Goal: Task Accomplishment & Management: Manage account settings

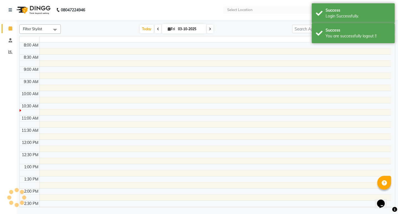
select select "en"
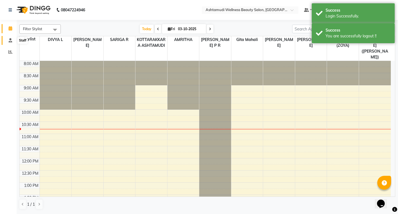
click at [12, 41] on icon at bounding box center [11, 40] width 4 height 4
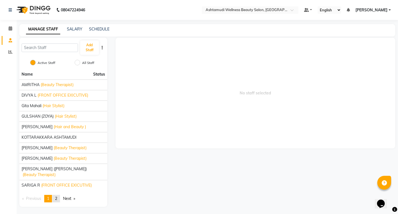
click at [57, 195] on link "page 2" at bounding box center [56, 197] width 8 height 7
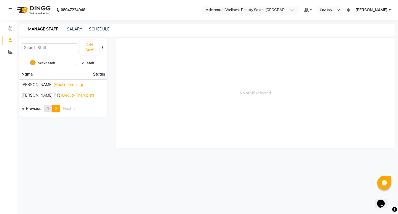
click at [49, 111] on span "1" at bounding box center [48, 108] width 2 height 5
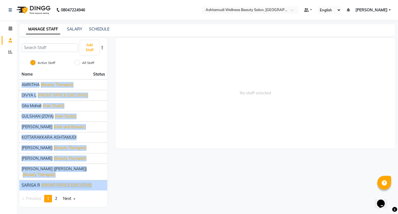
drag, startPoint x: 23, startPoint y: 86, endPoint x: 99, endPoint y: 181, distance: 122.2
click at [99, 181] on ul "Name Status AMRITHA (Beauty Therapist) DIVYA L (FRONT OFFICE EXICUTIVE) [PERSON…" at bounding box center [63, 129] width 88 height 121
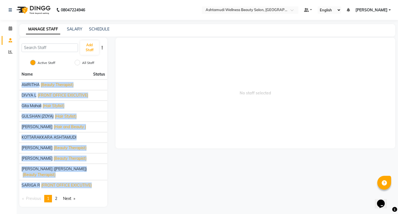
drag, startPoint x: 56, startPoint y: 192, endPoint x: 64, endPoint y: 171, distance: 22.5
click at [56, 194] on link "page 2" at bounding box center [56, 197] width 8 height 7
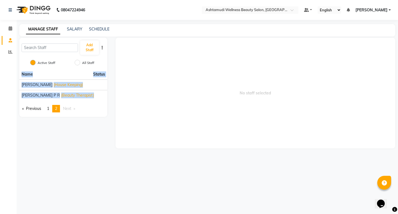
drag, startPoint x: 78, startPoint y: 100, endPoint x: 16, endPoint y: 79, distance: 65.9
click at [16, 79] on div "Add Staff Active Staff All Staff Name Status [PERSON_NAME] (House Keeping) [PER…" at bounding box center [63, 93] width 96 height 110
click at [49, 111] on span "1" at bounding box center [48, 108] width 2 height 5
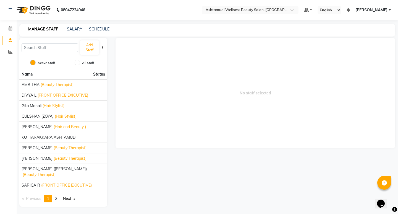
click at [196, 131] on span "No staff selected" at bounding box center [255, 93] width 280 height 110
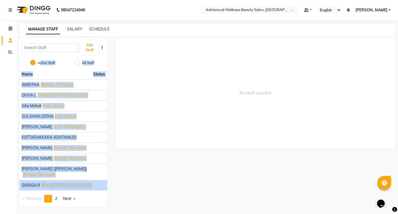
drag, startPoint x: 25, startPoint y: 58, endPoint x: 97, endPoint y: 180, distance: 141.6
click at [97, 180] on div "Add Staff Active Staff All Staff Name Status AMRITHA (Beauty Therapist) DIVYA L…" at bounding box center [63, 122] width 88 height 169
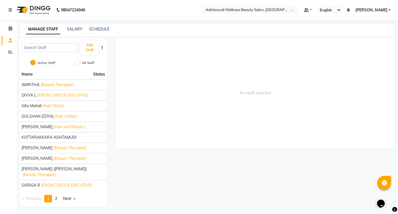
click at [158, 139] on span "No staff selected" at bounding box center [255, 93] width 280 height 110
drag, startPoint x: 24, startPoint y: 39, endPoint x: 151, endPoint y: 191, distance: 197.9
click at [134, 191] on div "Add Staff Active Staff All Staff Name Status AMRITHA (Beauty Therapist) DIVYA L…" at bounding box center [207, 122] width 384 height 169
drag, startPoint x: 184, startPoint y: 184, endPoint x: 55, endPoint y: 113, distance: 146.8
click at [184, 184] on div "No staff selected" at bounding box center [255, 122] width 288 height 169
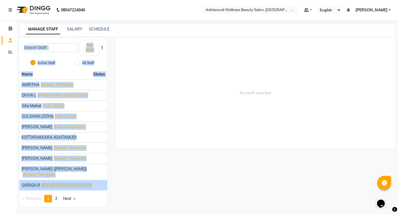
drag, startPoint x: 30, startPoint y: 57, endPoint x: 96, endPoint y: 183, distance: 142.3
click at [96, 183] on div "Add Staff Active Staff All Staff Name Status AMRITHA (Beauty Therapist) DIVYA L…" at bounding box center [63, 122] width 88 height 169
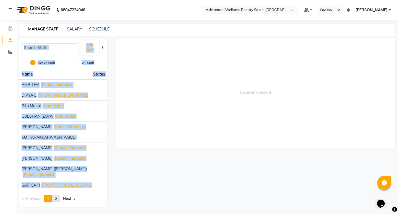
click at [60, 194] on link "page 2" at bounding box center [56, 197] width 8 height 7
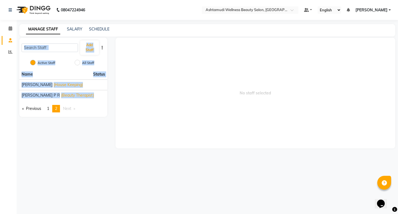
drag, startPoint x: 81, startPoint y: 117, endPoint x: 21, endPoint y: 38, distance: 99.3
click at [21, 38] on div "Add Staff Active Staff All Staff Name Status [PERSON_NAME] (House Keeping) [PER…" at bounding box center [63, 77] width 88 height 79
click at [49, 111] on span "1" at bounding box center [48, 108] width 2 height 5
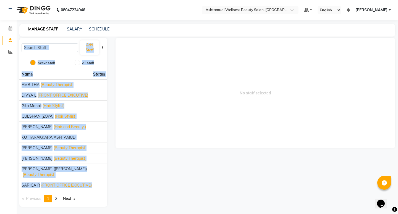
click at [163, 171] on div "No staff selected" at bounding box center [255, 122] width 288 height 169
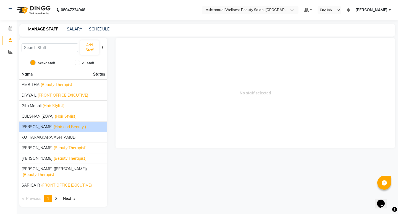
click at [43, 127] on span "[PERSON_NAME]" at bounding box center [37, 127] width 31 height 6
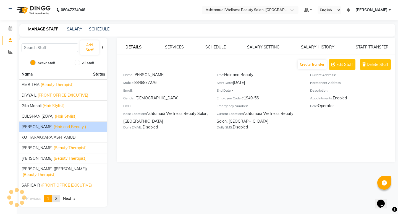
click at [59, 194] on link "page 2" at bounding box center [56, 197] width 8 height 7
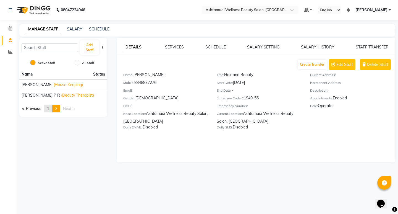
click at [49, 111] on span "1" at bounding box center [48, 108] width 2 height 5
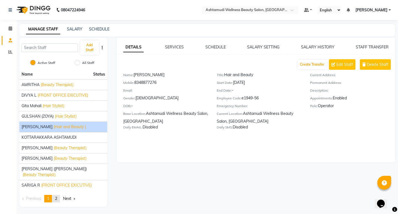
click at [59, 194] on link "page 2" at bounding box center [56, 197] width 8 height 7
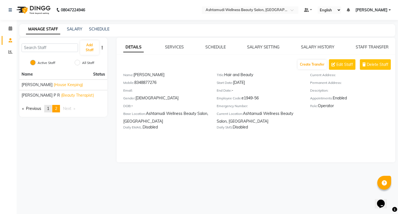
click at [47, 112] on link "page 1" at bounding box center [48, 108] width 8 height 7
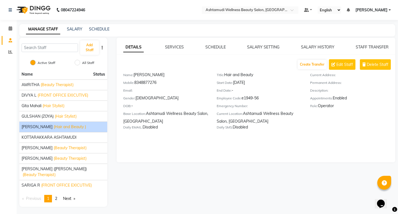
drag, startPoint x: 157, startPoint y: 191, endPoint x: 178, endPoint y: 188, distance: 20.5
click at [158, 191] on div "DETAILS SERVICES SCHEDULE SALARY SETTING SALARY HISTORY STAFF TRANSFER Create T…" at bounding box center [255, 122] width 288 height 169
click at [56, 196] on span "2" at bounding box center [56, 198] width 2 height 5
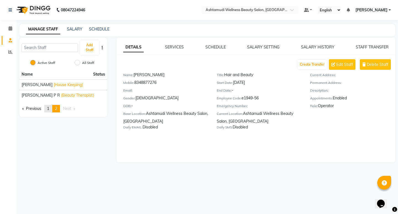
click at [49, 111] on span "1" at bounding box center [48, 108] width 2 height 5
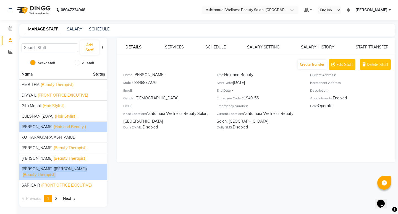
drag, startPoint x: 21, startPoint y: 168, endPoint x: 80, endPoint y: 172, distance: 59.8
click at [80, 172] on li "[PERSON_NAME] ([PERSON_NAME]) (Beauty Therapist)" at bounding box center [63, 171] width 88 height 16
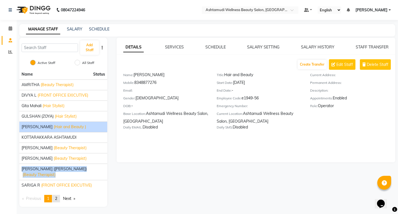
click at [59, 194] on link "page 2" at bounding box center [56, 197] width 8 height 7
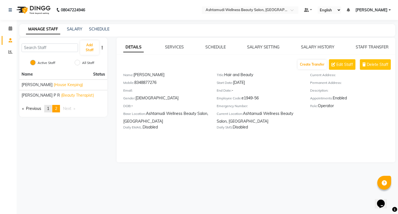
click at [49, 111] on span "1" at bounding box center [48, 108] width 2 height 5
